Goal: Find specific page/section: Find specific page/section

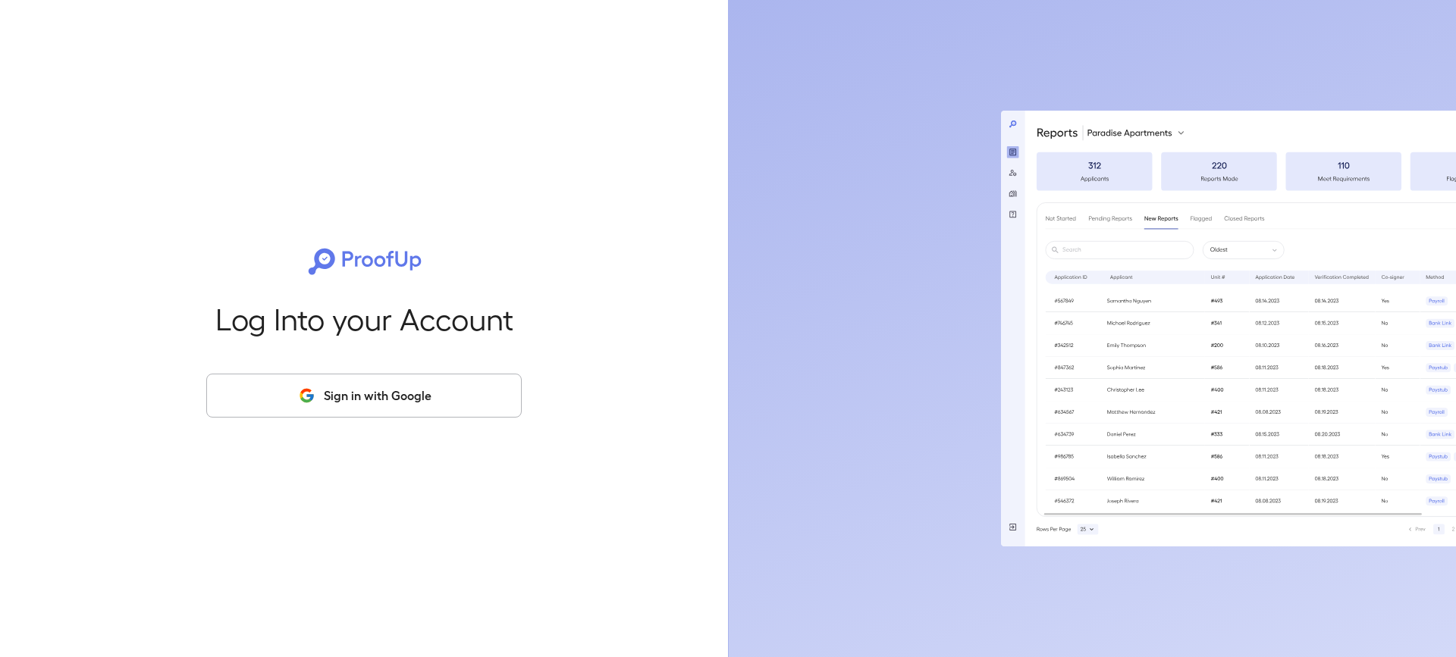
drag, startPoint x: 323, startPoint y: 387, endPoint x: 350, endPoint y: 392, distance: 27.8
click at [328, 387] on button "Sign in with Google" at bounding box center [363, 396] width 315 height 44
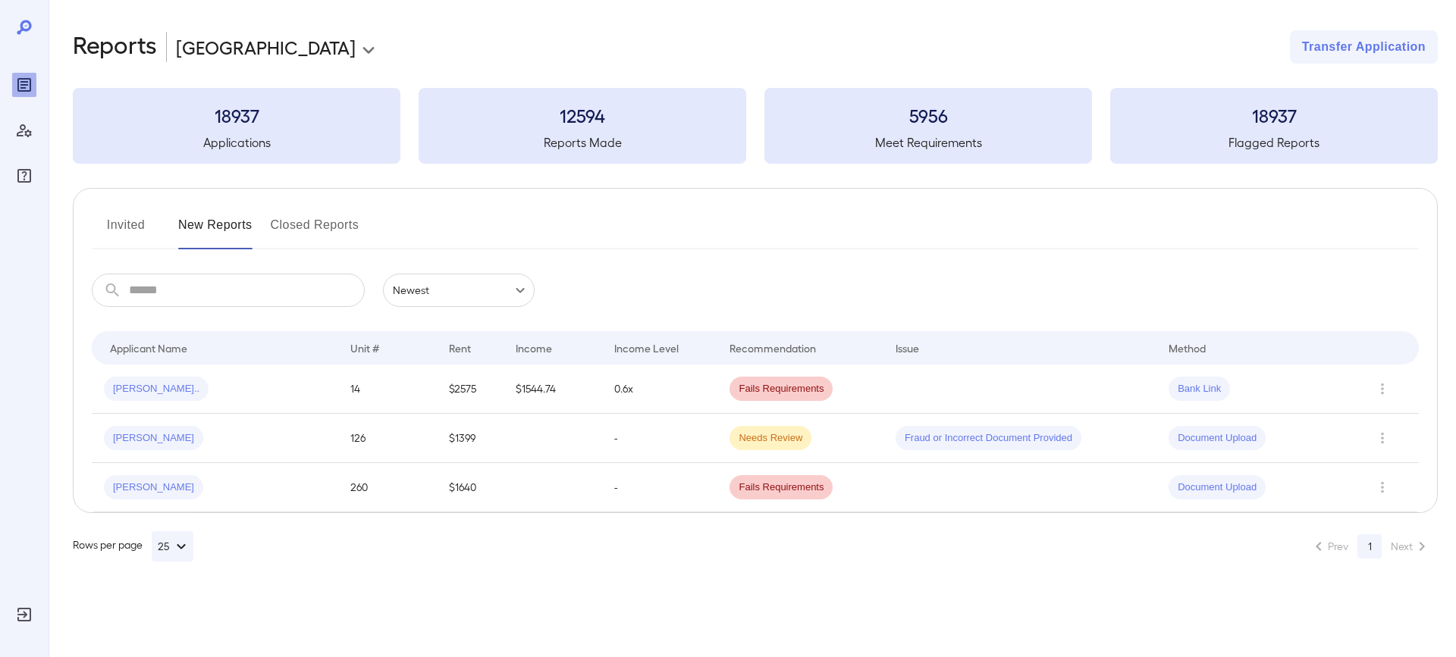
click at [111, 216] on button "Invited" at bounding box center [126, 231] width 68 height 36
